Goal: Task Accomplishment & Management: Manage account settings

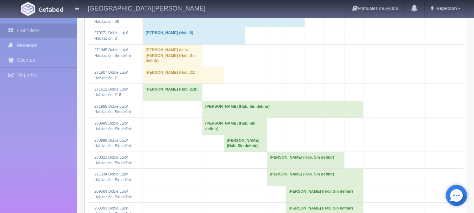
scroll to position [212, 0]
click at [215, 112] on td "[PERSON_NAME] (Hab. Sin definir)" at bounding box center [282, 108] width 161 height 17
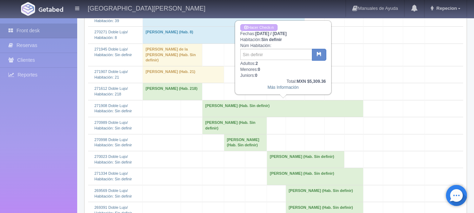
click at [215, 112] on td "[PERSON_NAME] (Hab. Sin definir)" at bounding box center [282, 108] width 161 height 17
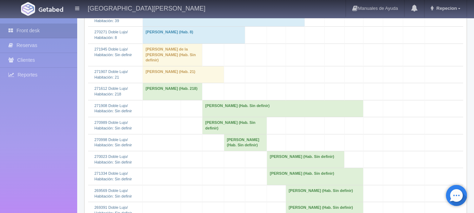
click at [238, 115] on td "Nora Estela Jimenez Maciel (Hab. Sin definir)" at bounding box center [282, 108] width 161 height 17
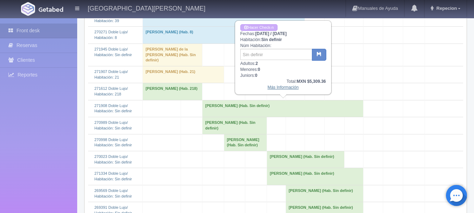
click at [270, 89] on link "Más Información" at bounding box center [282, 87] width 31 height 5
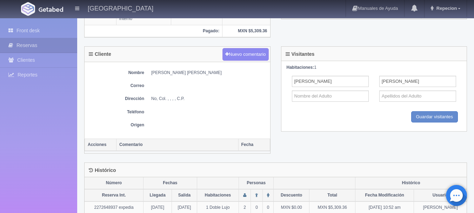
scroll to position [312, 0]
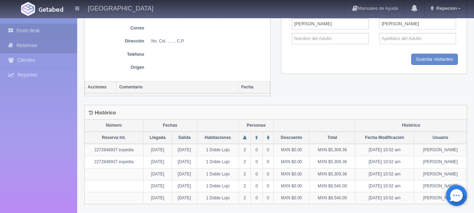
click at [23, 29] on link "Front desk" at bounding box center [38, 30] width 77 height 14
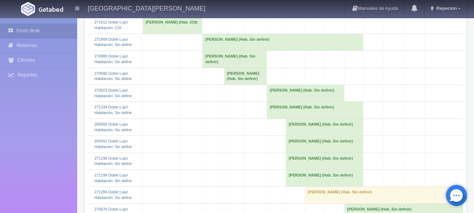
scroll to position [280, 0]
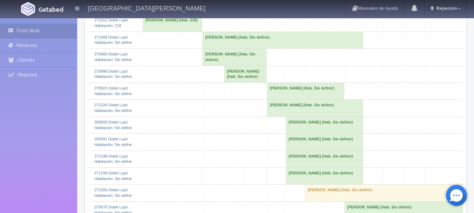
click at [215, 56] on td "[PERSON_NAME] (Hab. Sin definir)" at bounding box center [234, 57] width 64 height 17
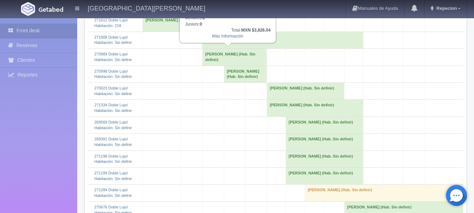
scroll to position [245, 0]
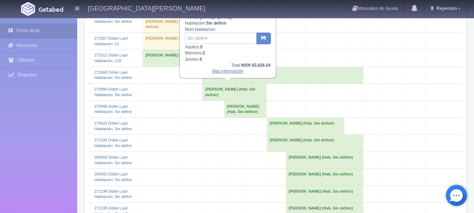
click at [223, 73] on link "Más Información" at bounding box center [227, 71] width 31 height 5
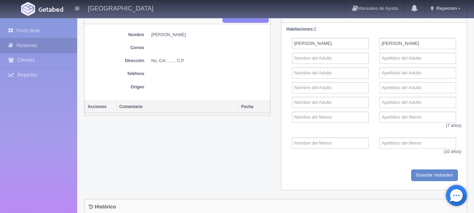
scroll to position [421, 0]
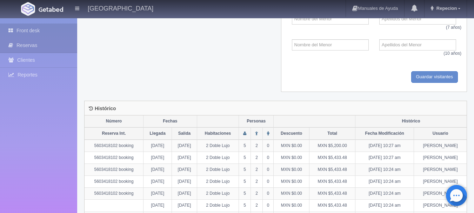
click at [27, 31] on link "Front desk" at bounding box center [38, 30] width 77 height 14
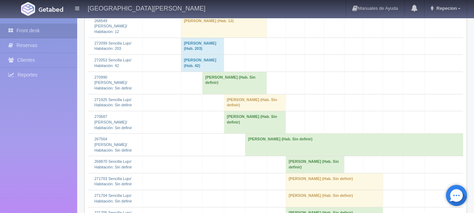
scroll to position [806, 0]
click at [214, 86] on td "[PERSON_NAME] (Hab. Sin definir)" at bounding box center [234, 82] width 64 height 22
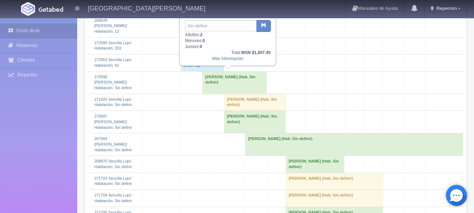
click at [213, 81] on td "[PERSON_NAME] (Hab. Sin definir)" at bounding box center [234, 82] width 64 height 22
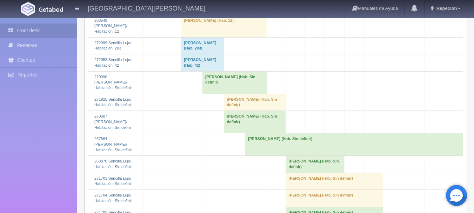
click at [218, 80] on td "[PERSON_NAME] (Hab. Sin definir)" at bounding box center [234, 82] width 64 height 22
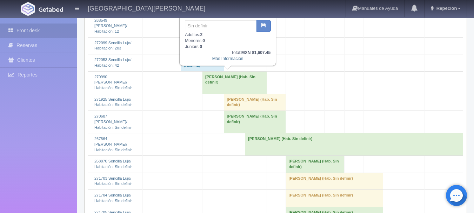
scroll to position [771, 0]
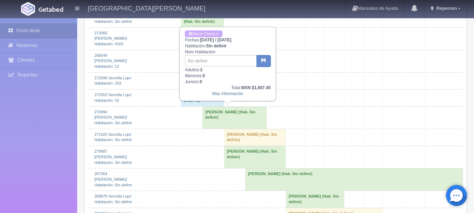
click at [218, 116] on td "[PERSON_NAME] (Hab. Sin definir)" at bounding box center [234, 117] width 64 height 22
